Goal: Information Seeking & Learning: Learn about a topic

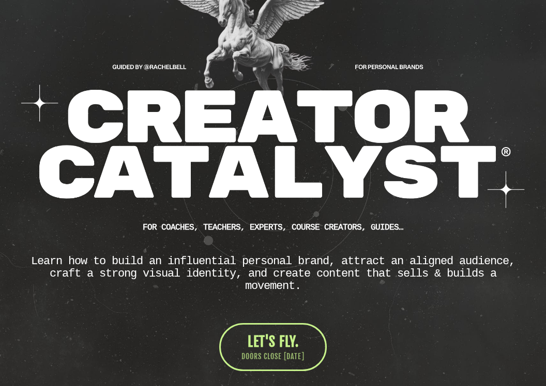
scroll to position [119, 0]
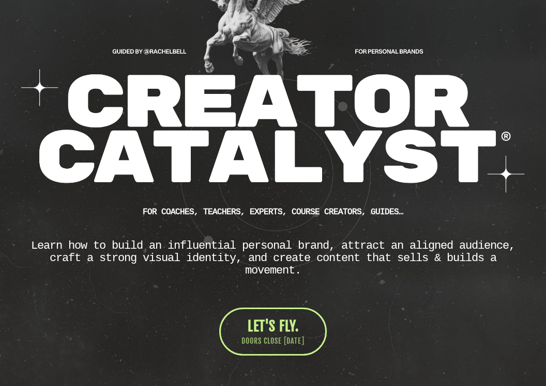
click at [243, 244] on div "Learn how to build an influential personal brand, attract an aligned audience, …" at bounding box center [272, 258] width 499 height 37
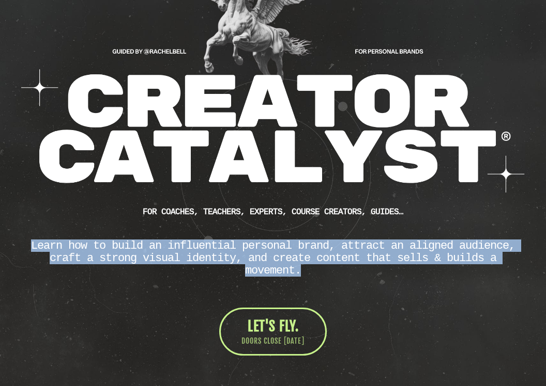
click at [243, 244] on div "Learn how to build an influential personal brand, attract an aligned audience, …" at bounding box center [272, 258] width 499 height 37
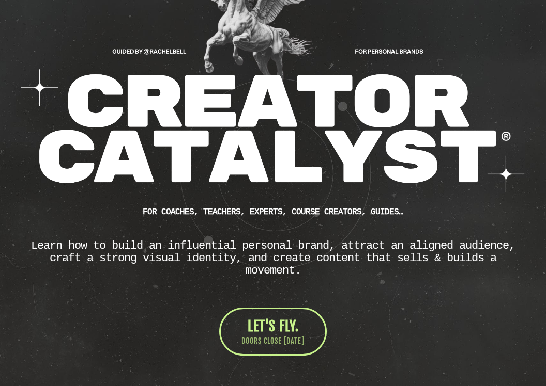
click at [243, 211] on b "FOR Coaches, teachers, experts, course creators, guides…" at bounding box center [273, 211] width 260 height 9
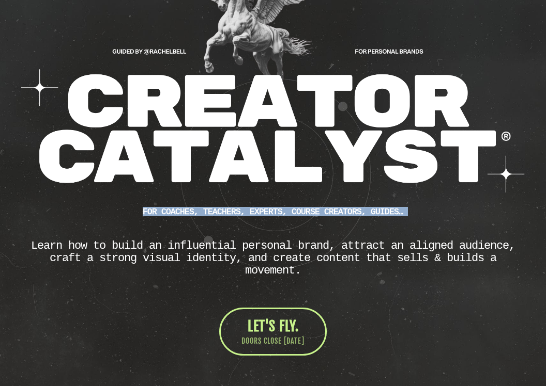
click at [243, 211] on b "FOR Coaches, teachers, experts, course creators, guides…" at bounding box center [273, 211] width 260 height 9
click at [240, 142] on img at bounding box center [273, 72] width 504 height 243
click at [230, 146] on img at bounding box center [273, 72] width 504 height 243
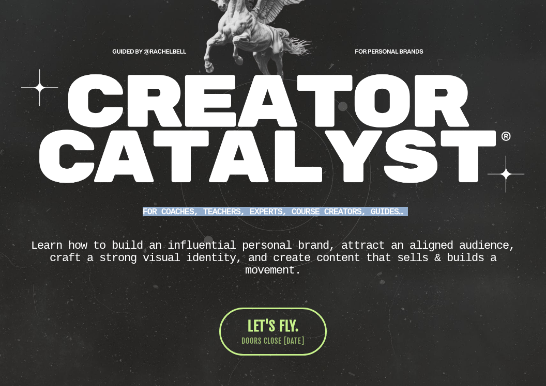
drag, startPoint x: 230, startPoint y: 146, endPoint x: 1, endPoint y: 188, distance: 233.7
click at [1, 188] on div "CUSTOM JAVASCRIPT / HTML FOR Coaches, teachers, experts, course creators, guide…" at bounding box center [273, 156] width 546 height 462
click at [185, 254] on div "Learn how to build an influential personal brand, attract an aligned audience, …" at bounding box center [272, 258] width 499 height 37
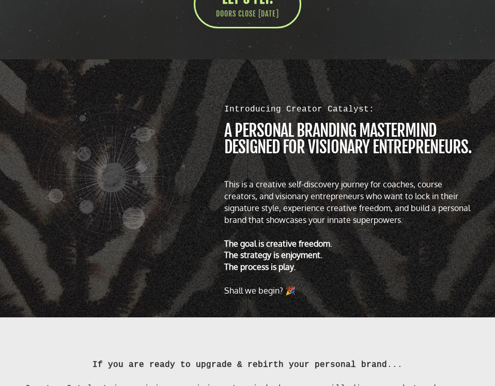
scroll to position [423, 0]
